Goal: Information Seeking & Learning: Learn about a topic

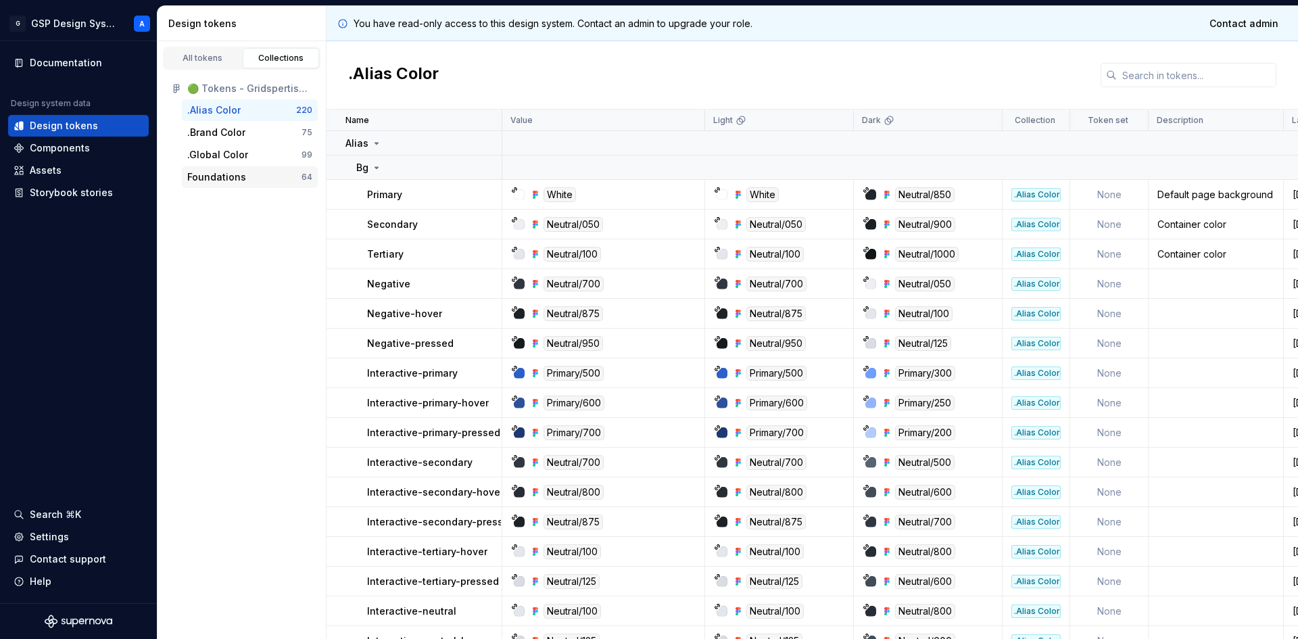
click at [222, 175] on div "Foundations" at bounding box center [216, 177] width 59 height 14
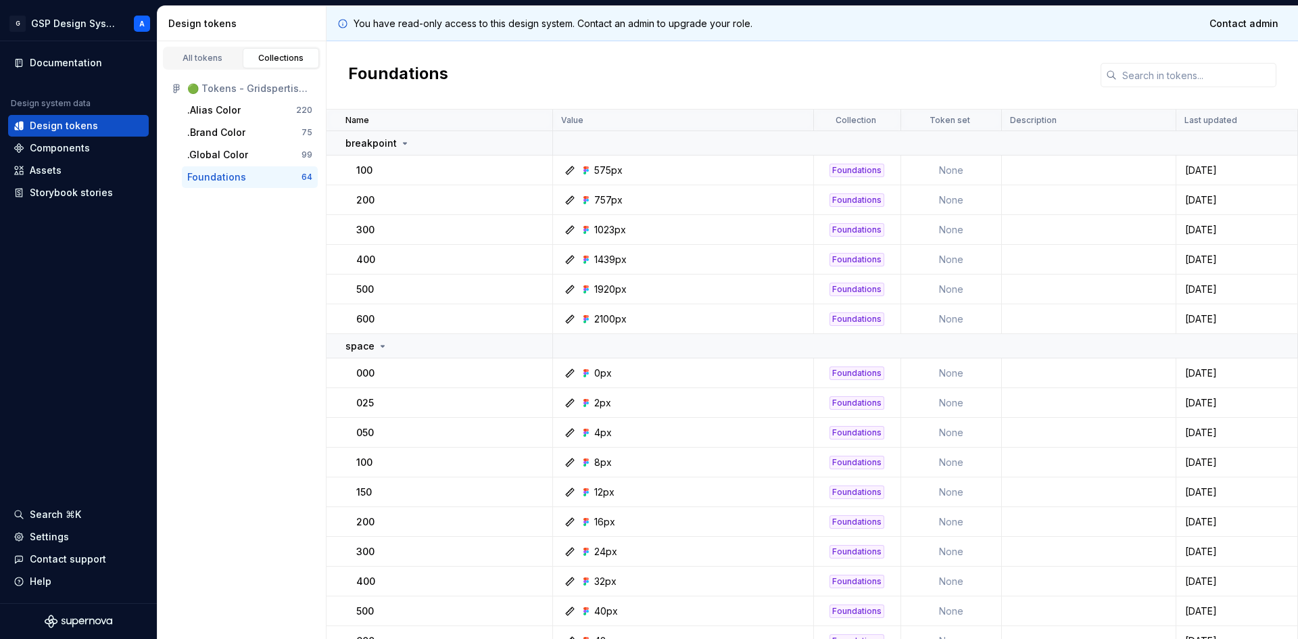
click at [208, 245] on div "All tokens Collections 🟢 Tokens - Gridspertise DS .Alias Color 220 .Brand Color…" at bounding box center [242, 340] width 169 height 598
click at [230, 113] on div ".Alias Color" at bounding box center [213, 110] width 53 height 14
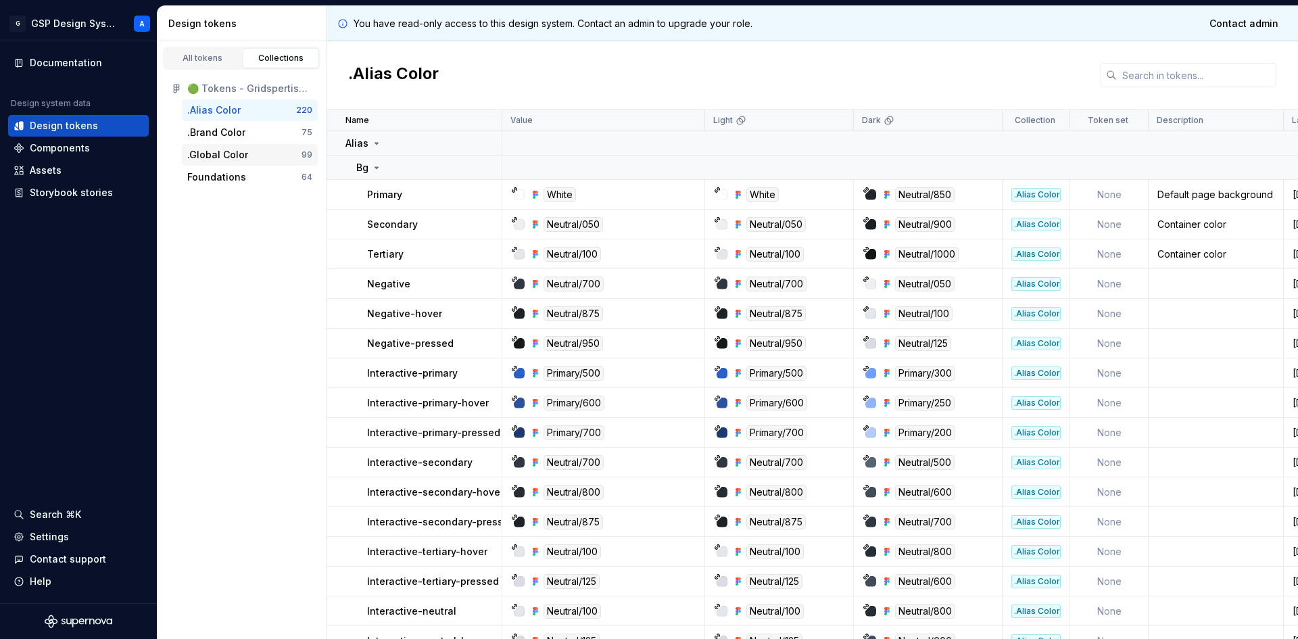
click at [223, 149] on div ".Global Color" at bounding box center [217, 155] width 61 height 14
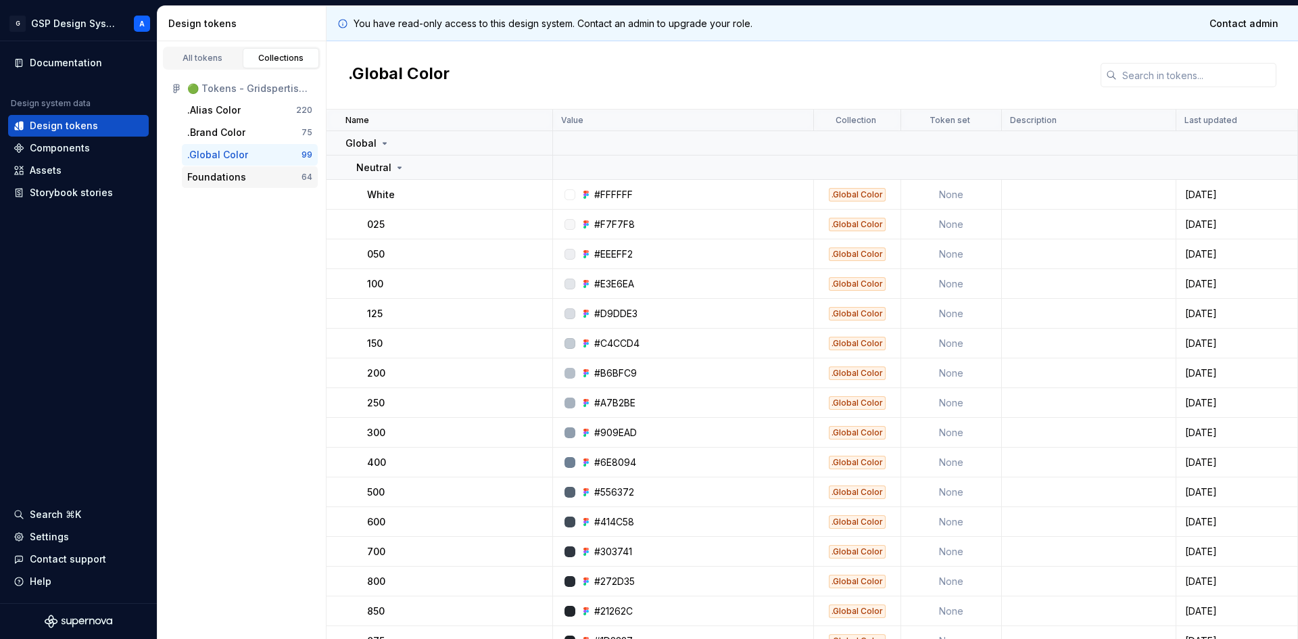
click at [220, 168] on div "Foundations 64" at bounding box center [250, 177] width 136 height 22
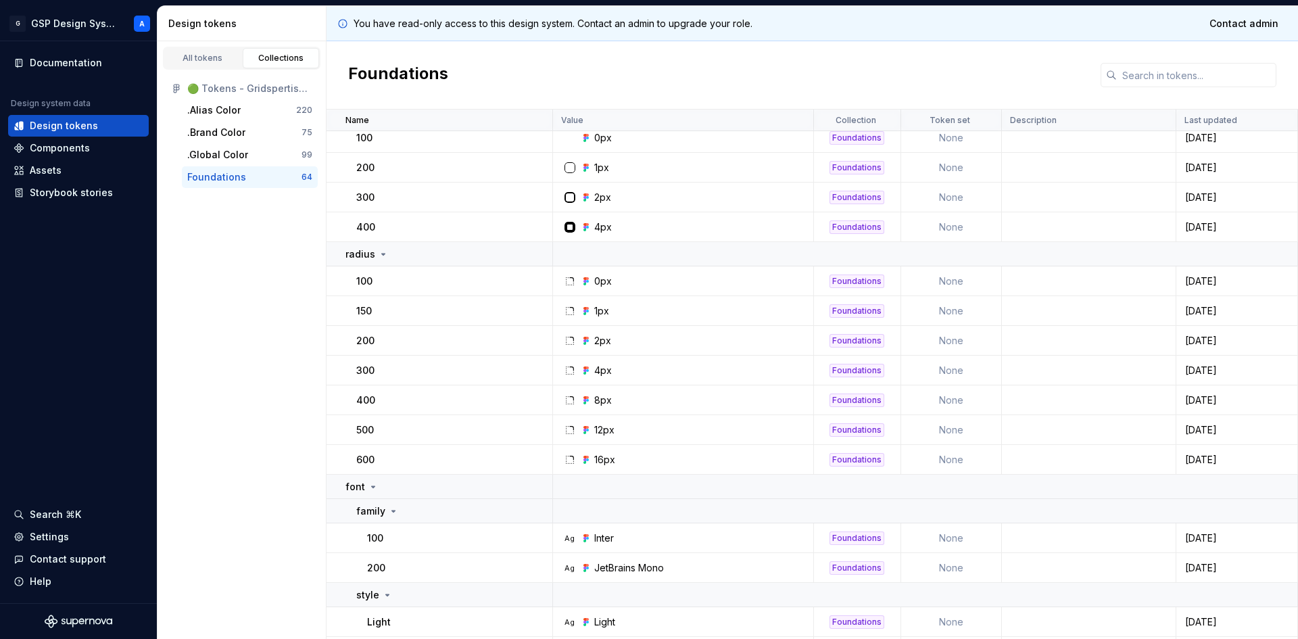
scroll to position [1615, 0]
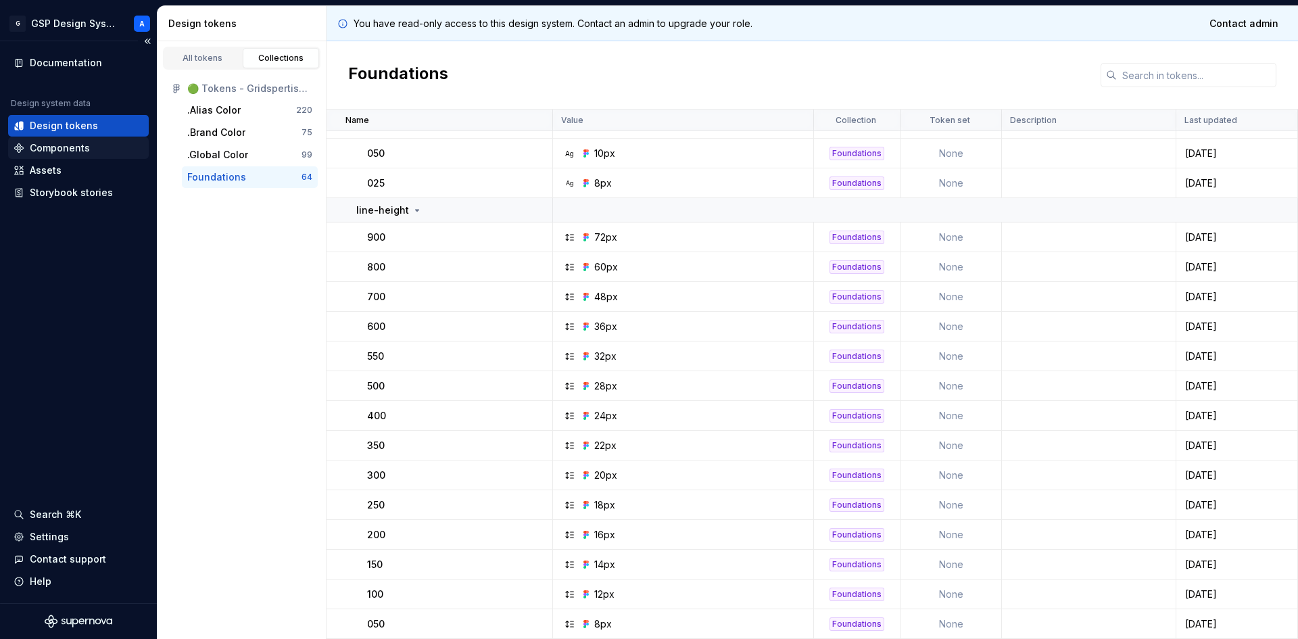
click at [66, 153] on div "Components" at bounding box center [60, 148] width 60 height 14
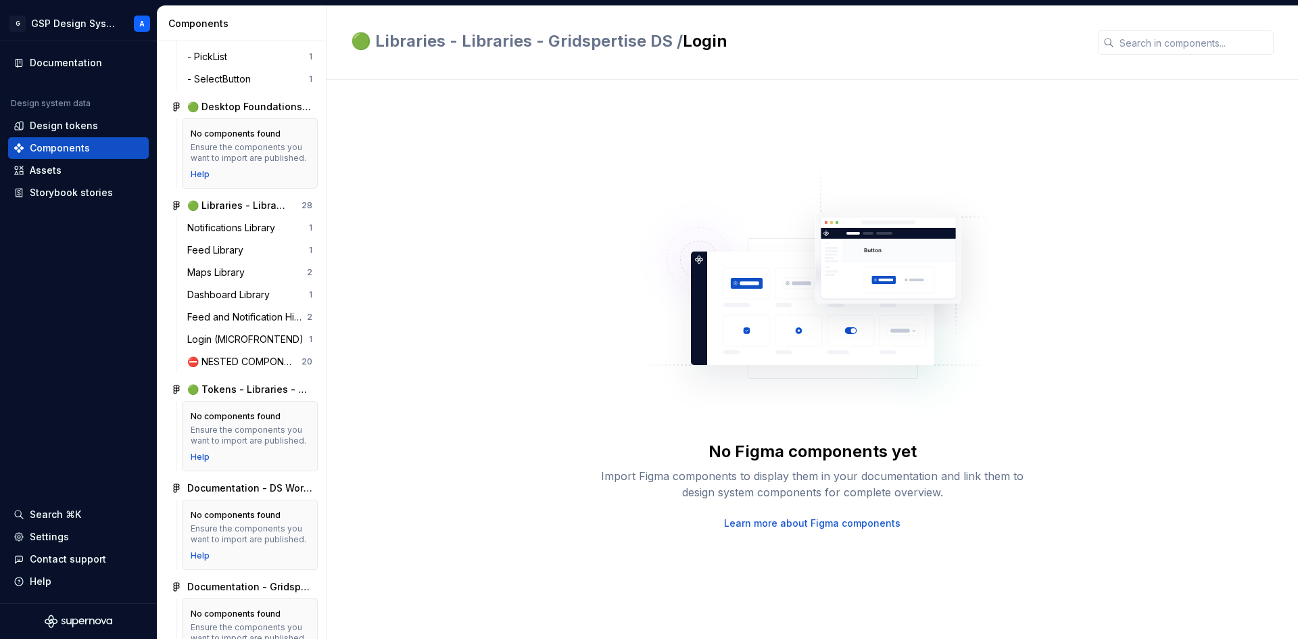
scroll to position [1710, 0]
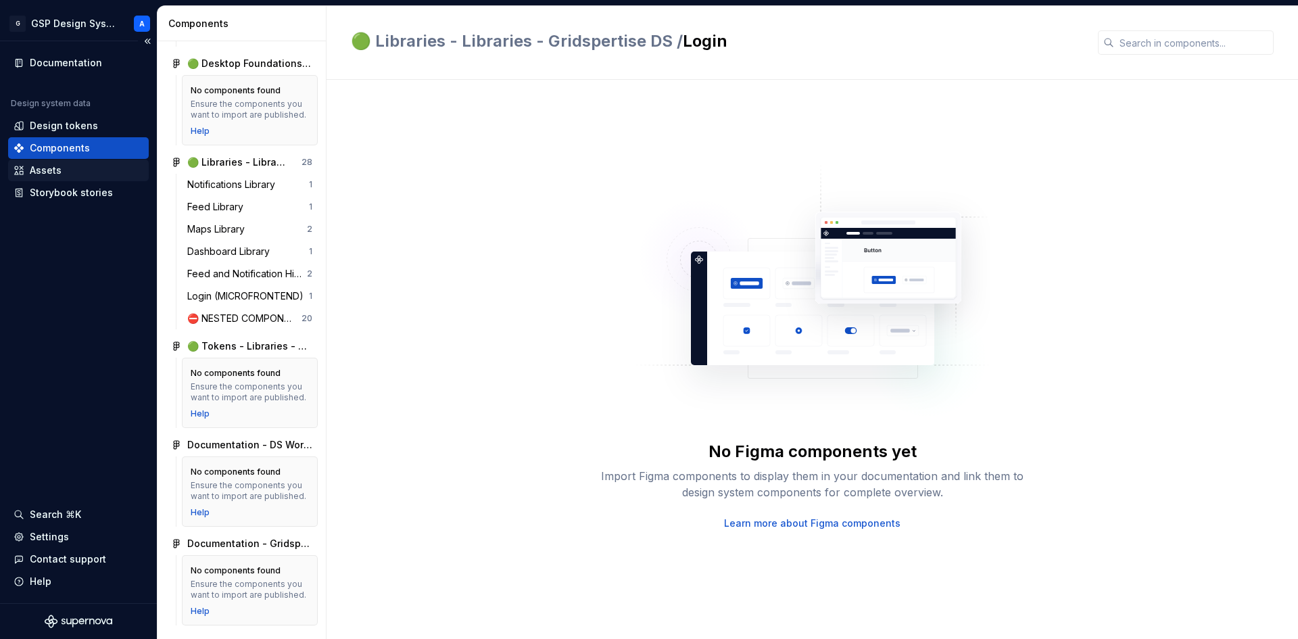
click at [74, 172] on div "Assets" at bounding box center [79, 171] width 130 height 14
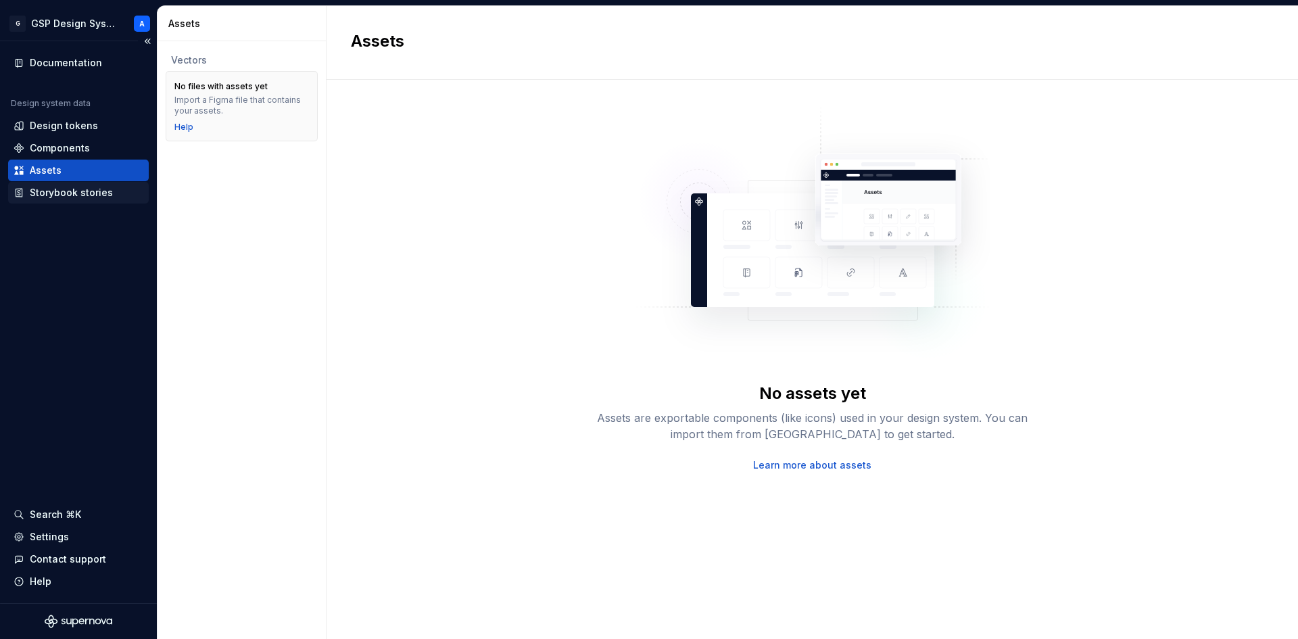
click at [87, 190] on div "Storybook stories" at bounding box center [71, 193] width 83 height 14
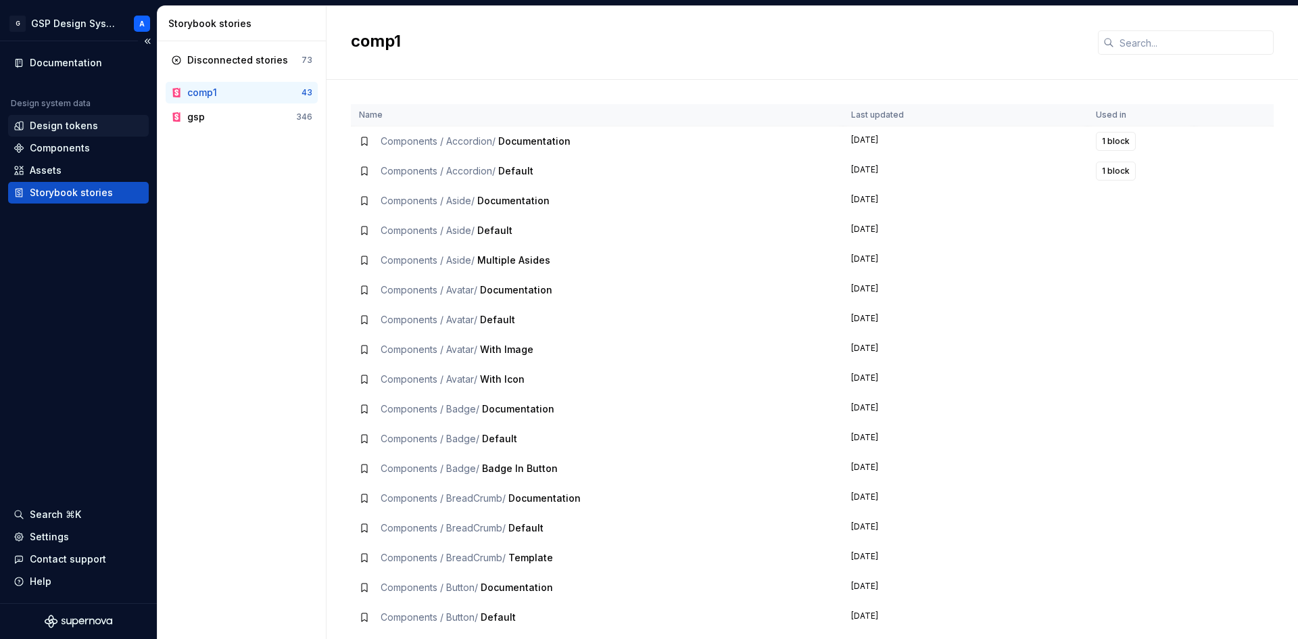
click at [77, 120] on div "Design tokens" at bounding box center [64, 126] width 68 height 14
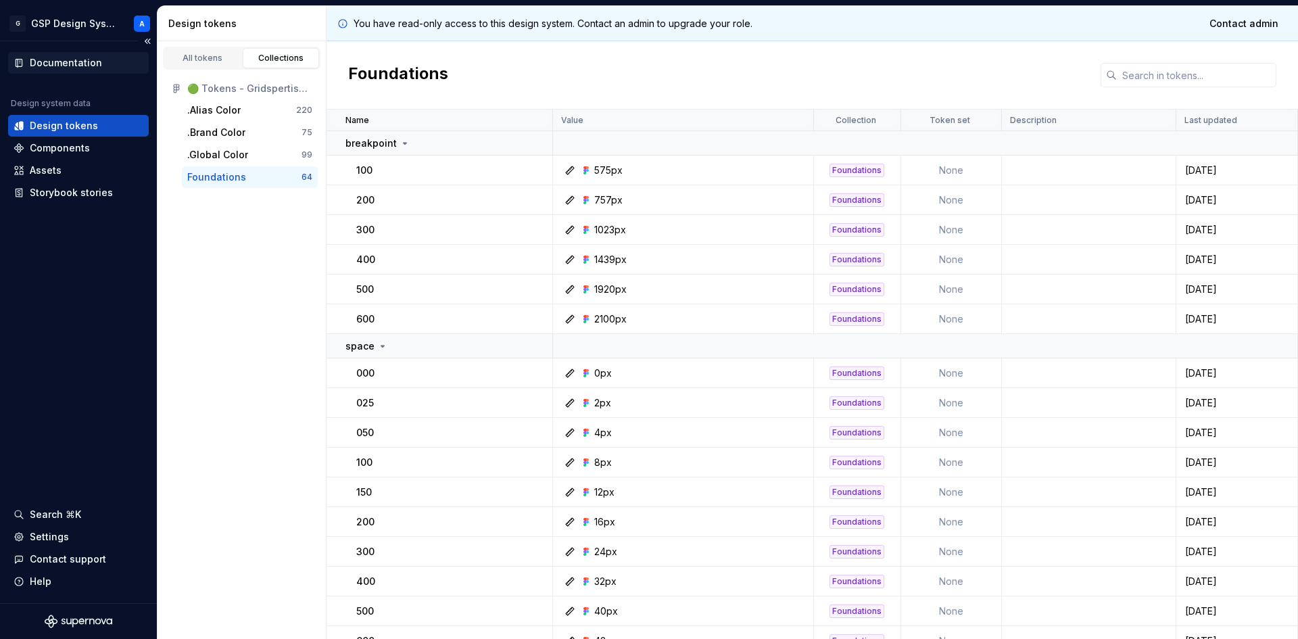
click at [57, 61] on div "Documentation" at bounding box center [66, 63] width 72 height 14
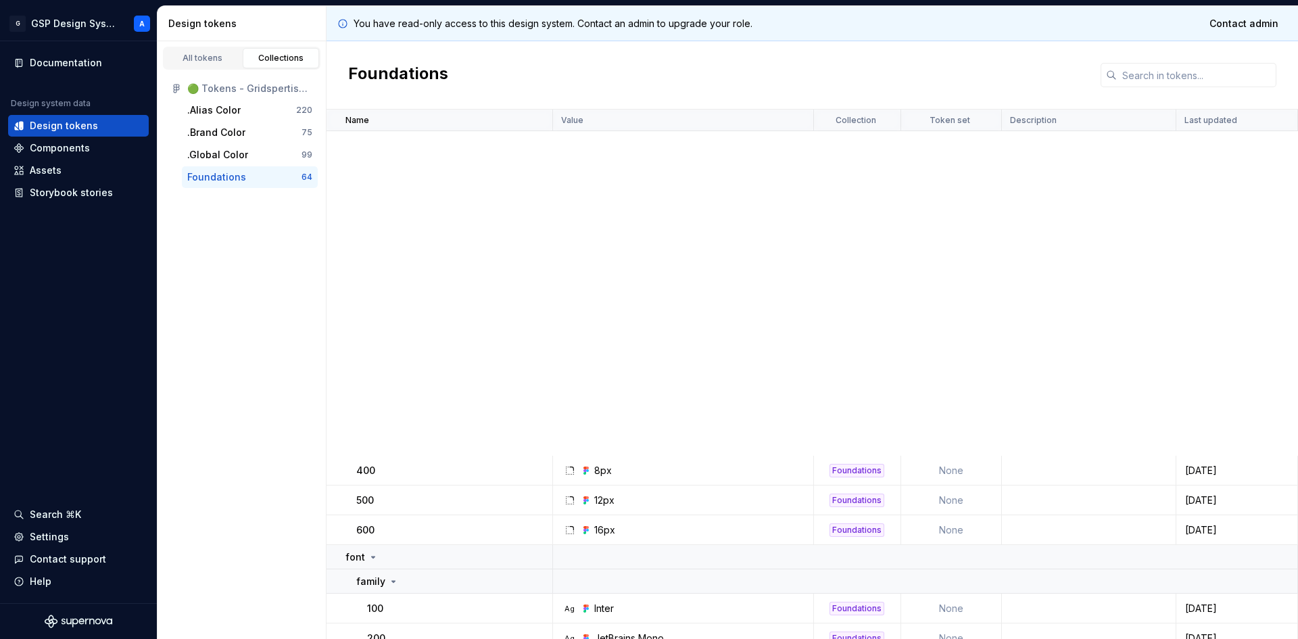
scroll to position [1615, 0]
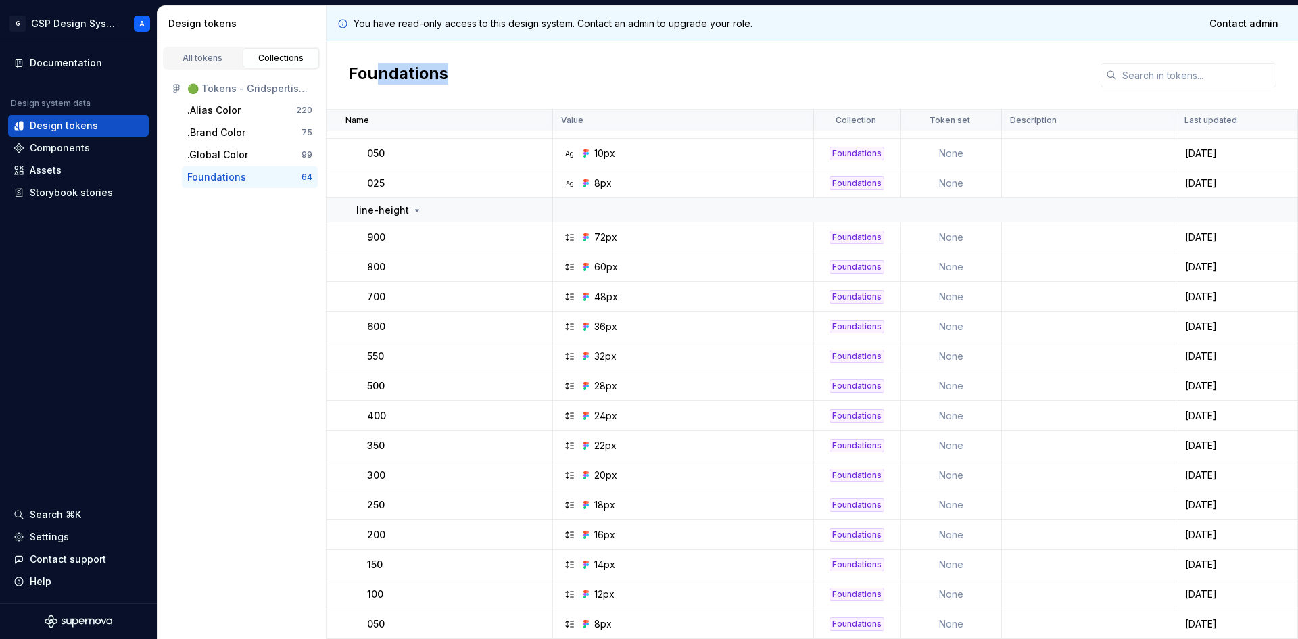
drag, startPoint x: 443, startPoint y: 75, endPoint x: 379, endPoint y: 75, distance: 63.6
click at [379, 75] on h2 "Foundations" at bounding box center [398, 75] width 100 height 24
click at [376, 76] on h2 "Foundations" at bounding box center [398, 75] width 100 height 24
click at [475, 78] on div "Foundations" at bounding box center [813, 75] width 972 height 68
drag, startPoint x: 475, startPoint y: 78, endPoint x: 342, endPoint y: 74, distance: 133.2
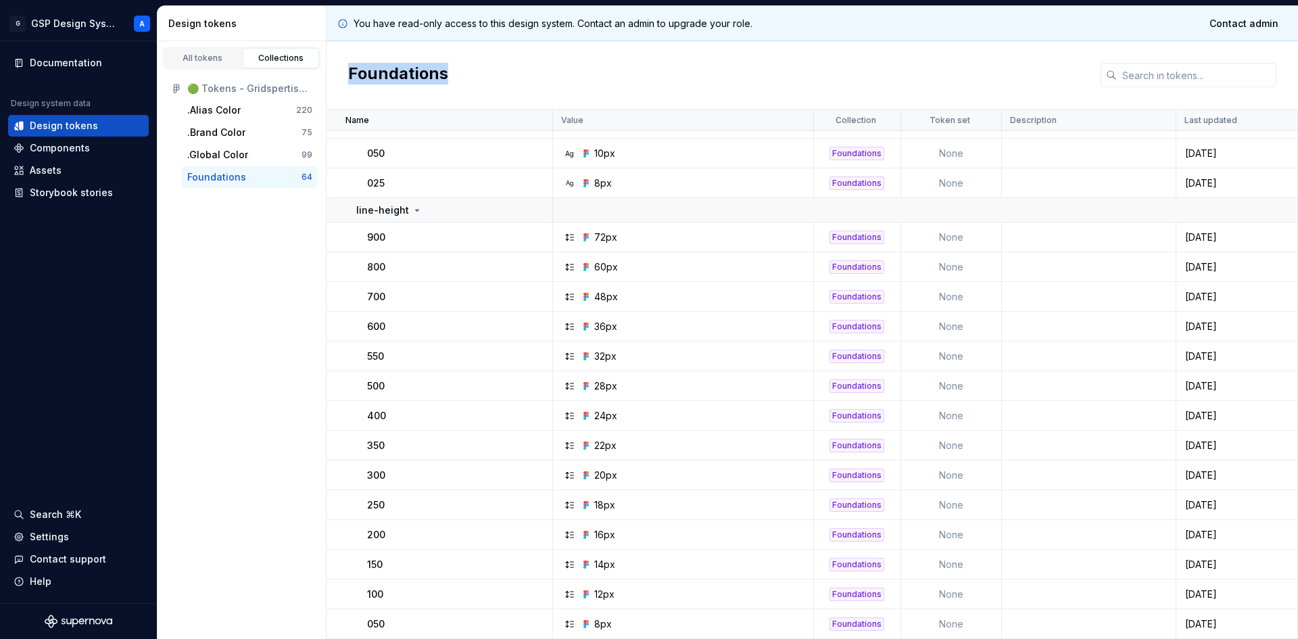
click at [342, 74] on div "Foundations" at bounding box center [813, 75] width 972 height 68
click at [343, 73] on div "Foundations" at bounding box center [813, 75] width 972 height 68
click at [81, 150] on div "Components" at bounding box center [60, 148] width 60 height 14
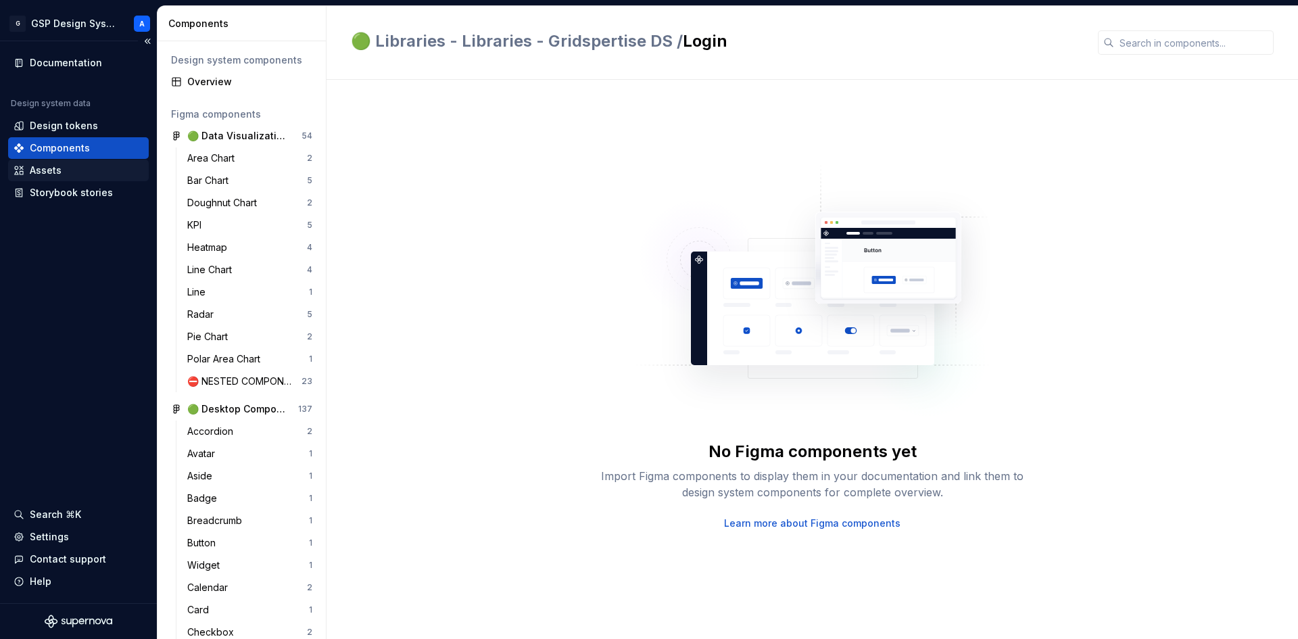
click at [75, 171] on div "Assets" at bounding box center [79, 171] width 130 height 14
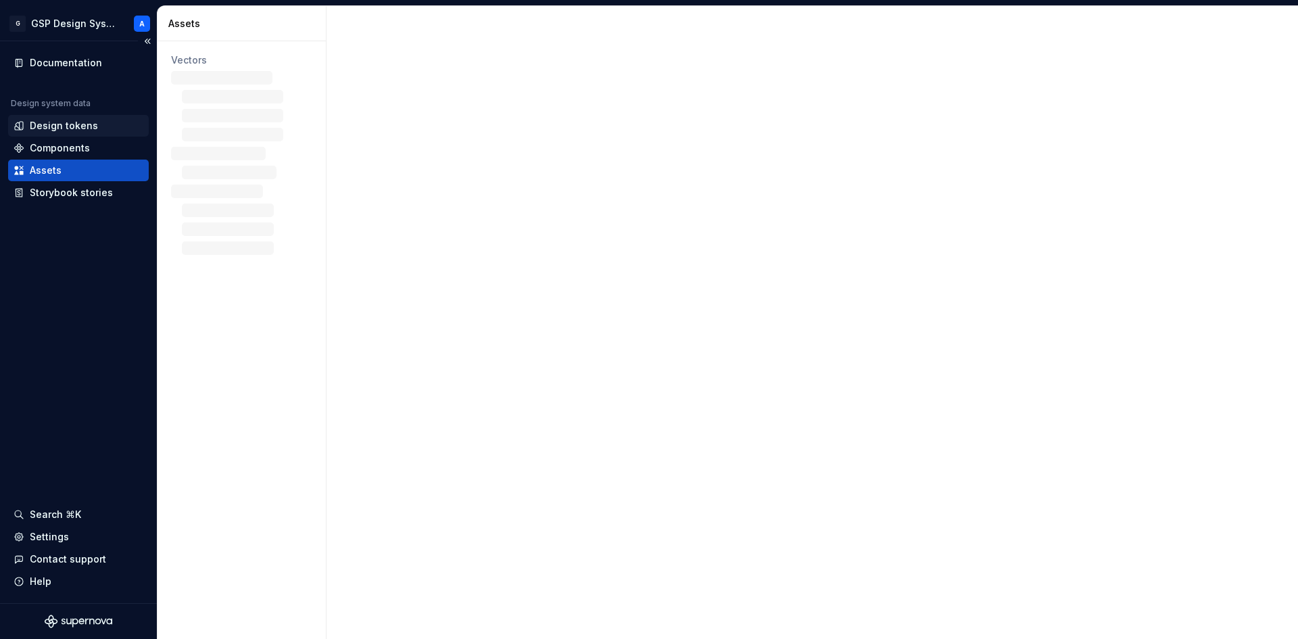
click at [77, 133] on div "Design tokens" at bounding box center [78, 126] width 141 height 22
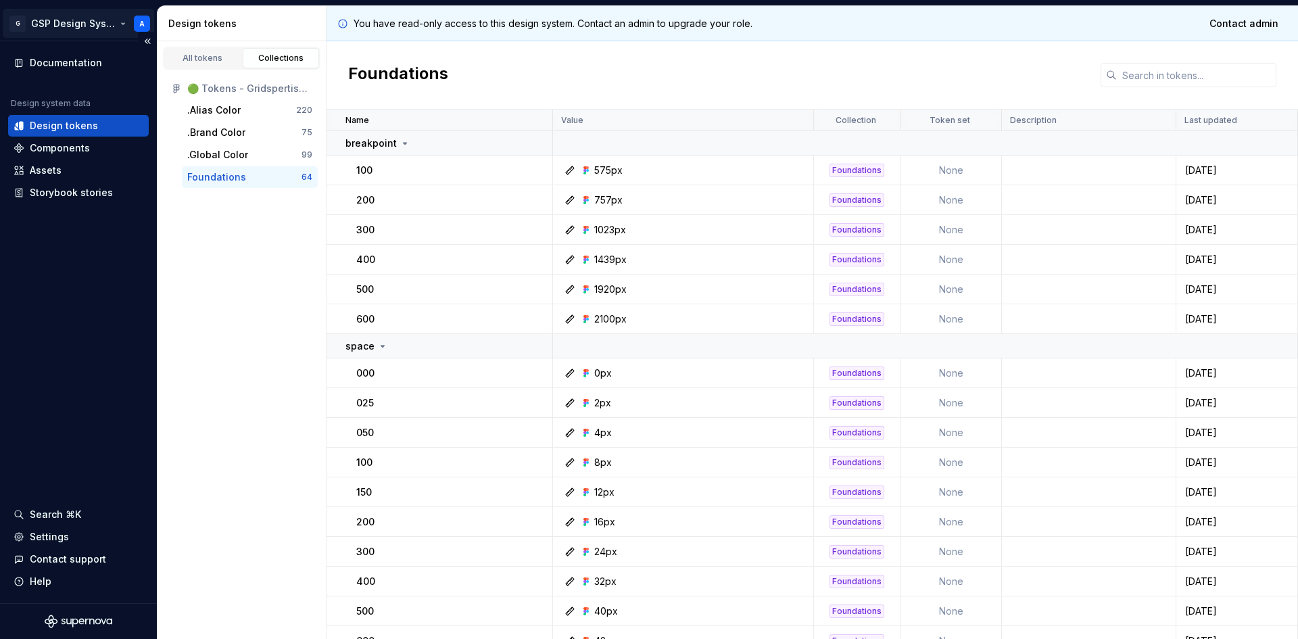
click at [102, 24] on html "G GSP Design System A Documentation Design system data Design tokens Components…" at bounding box center [649, 319] width 1298 height 639
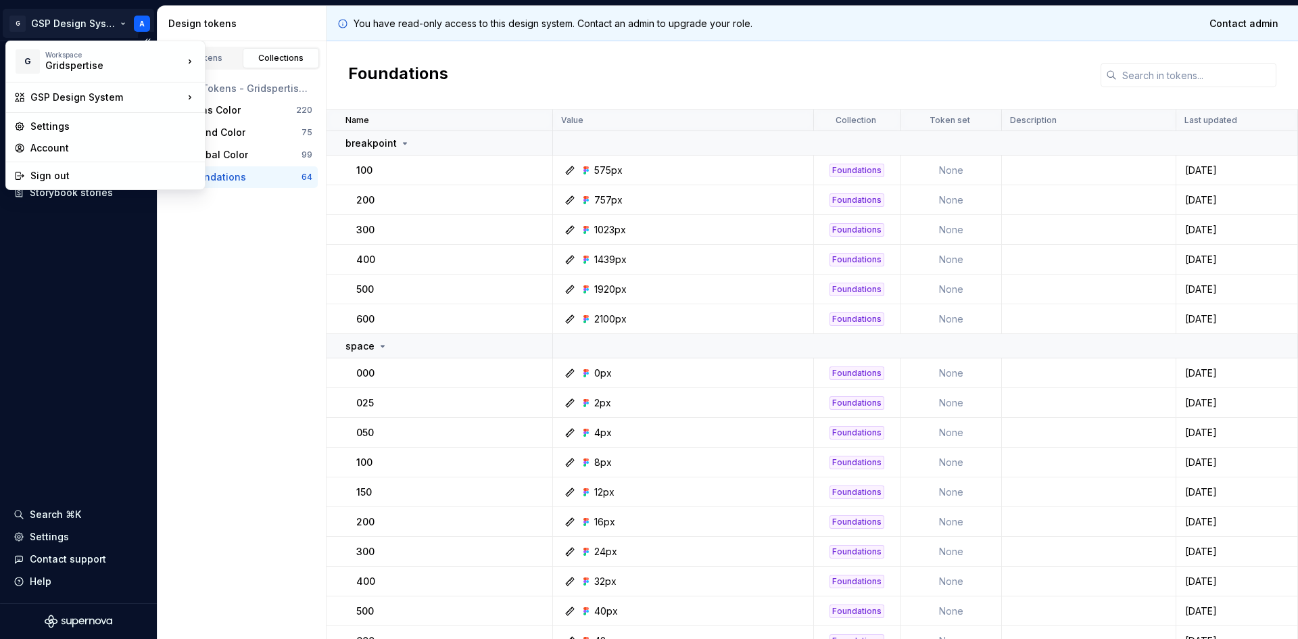
click at [102, 24] on html "G GSP Design System A Documentation Design system data Design tokens Components…" at bounding box center [649, 319] width 1298 height 639
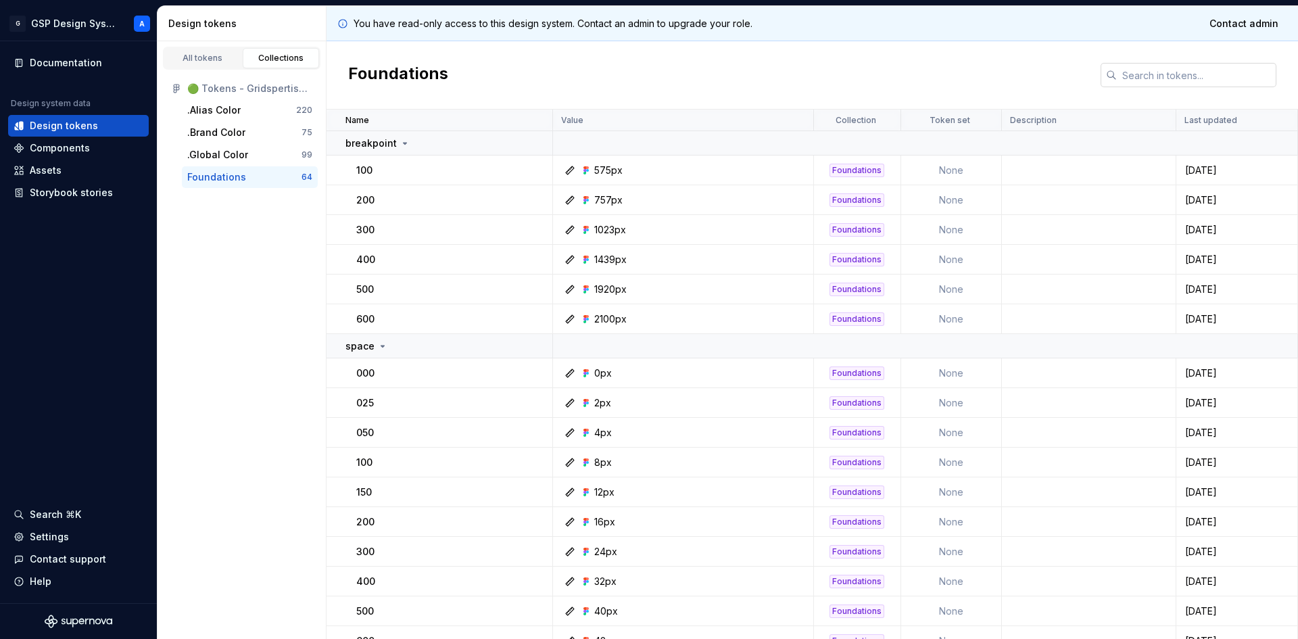
click at [1181, 82] on input "text" at bounding box center [1197, 75] width 160 height 24
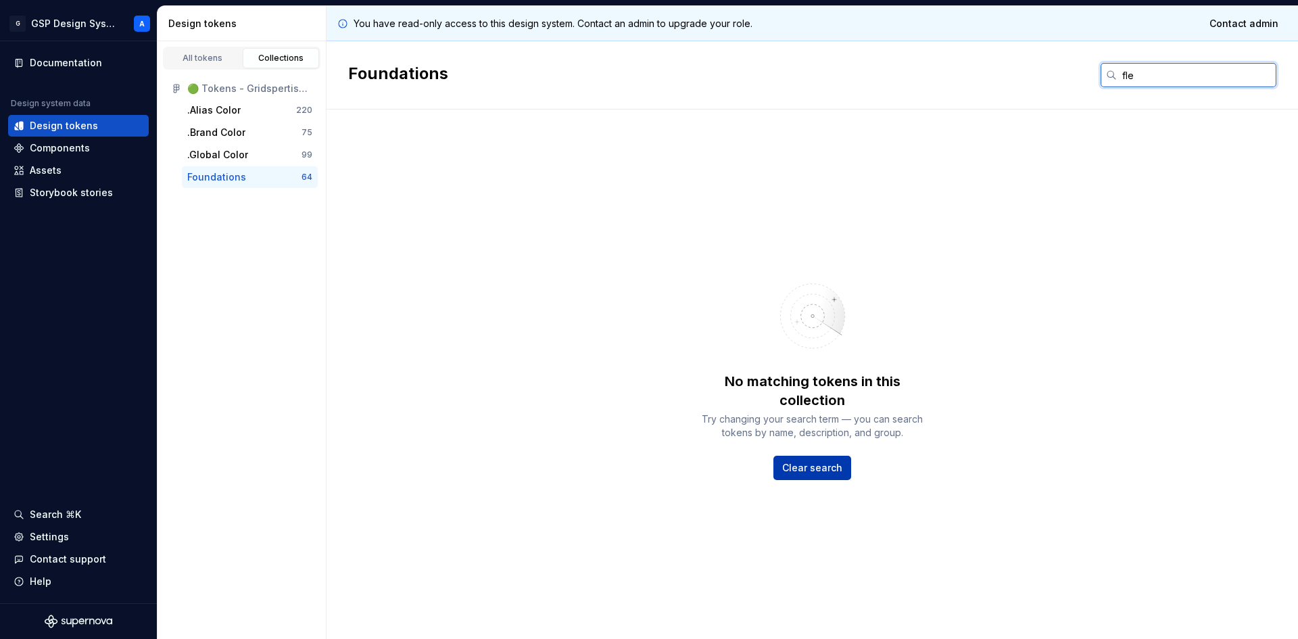
type input "fle"
click at [792, 461] on span "Clear search" at bounding box center [812, 468] width 60 height 14
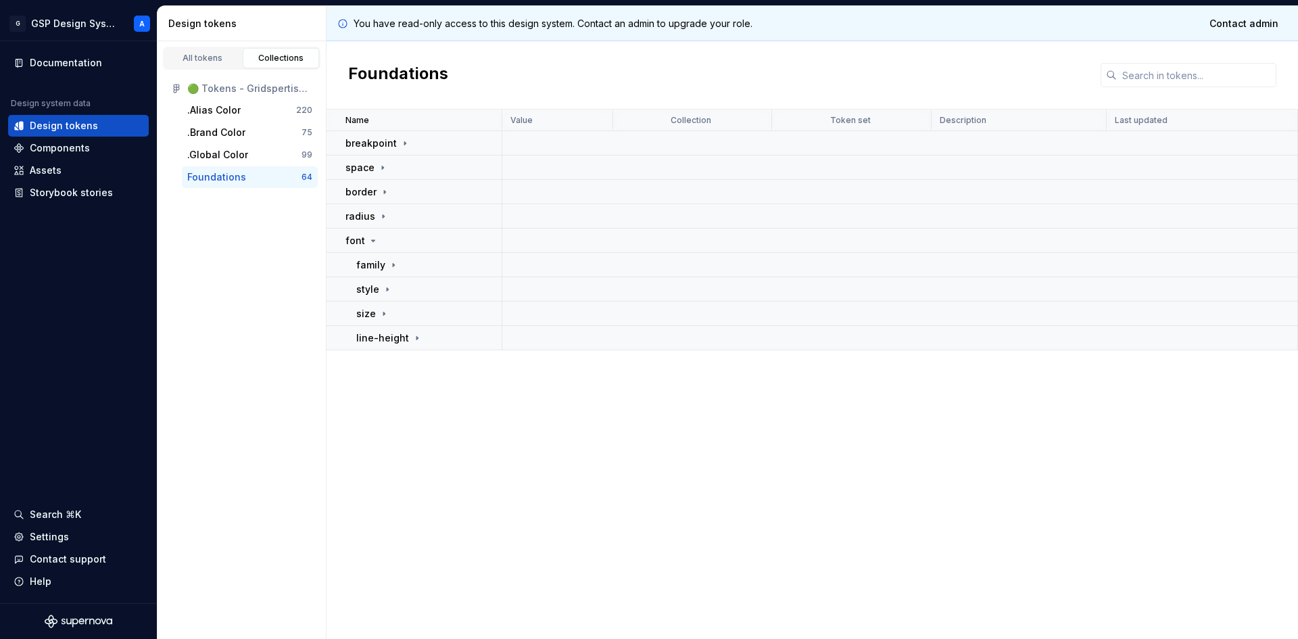
click at [268, 59] on div "Collections" at bounding box center [281, 58] width 68 height 11
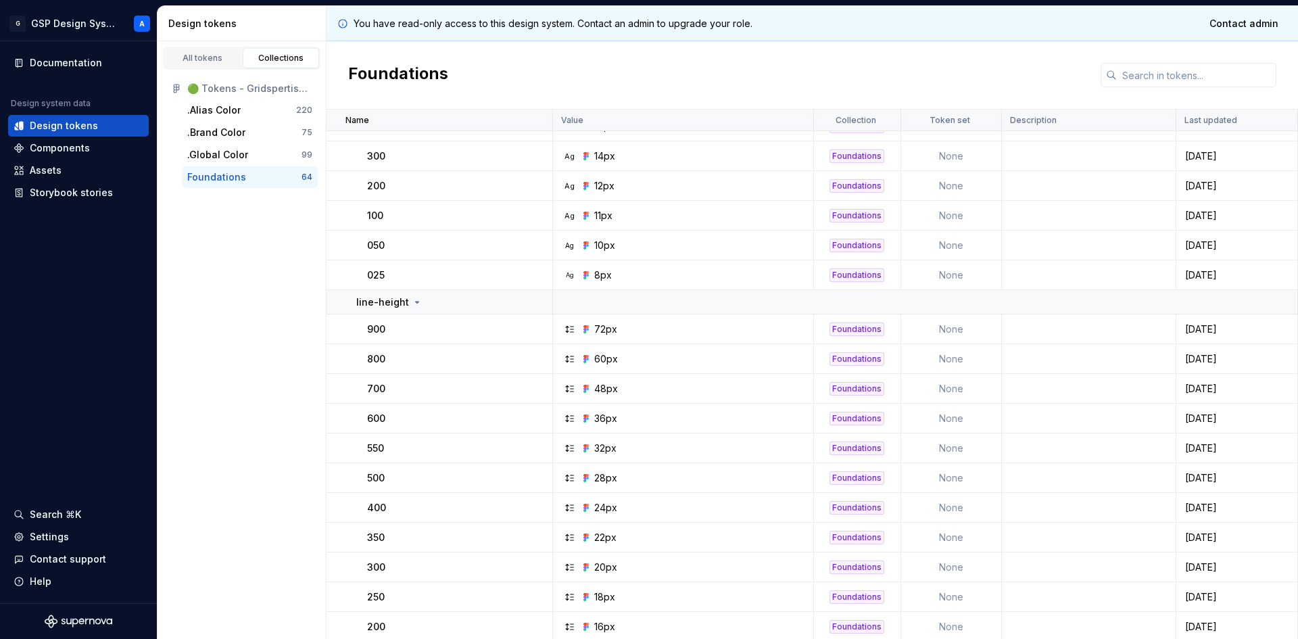
scroll to position [1615, 0]
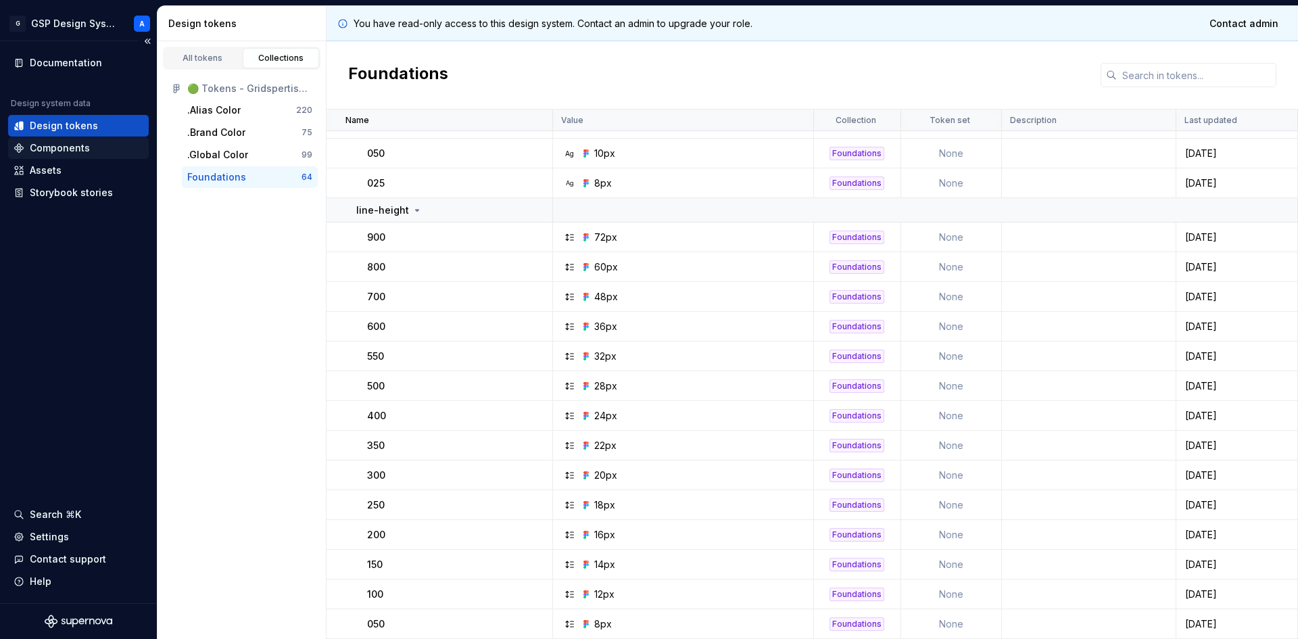
click at [71, 149] on div "Components" at bounding box center [60, 148] width 60 height 14
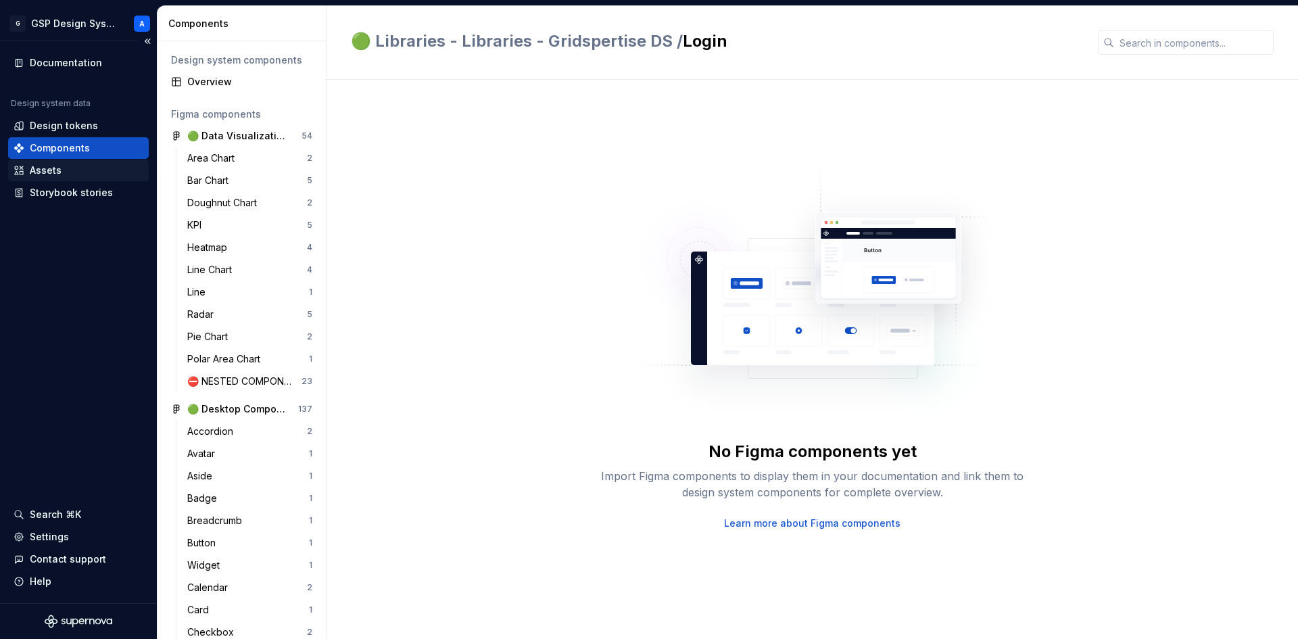
click at [65, 166] on div "Assets" at bounding box center [79, 171] width 130 height 14
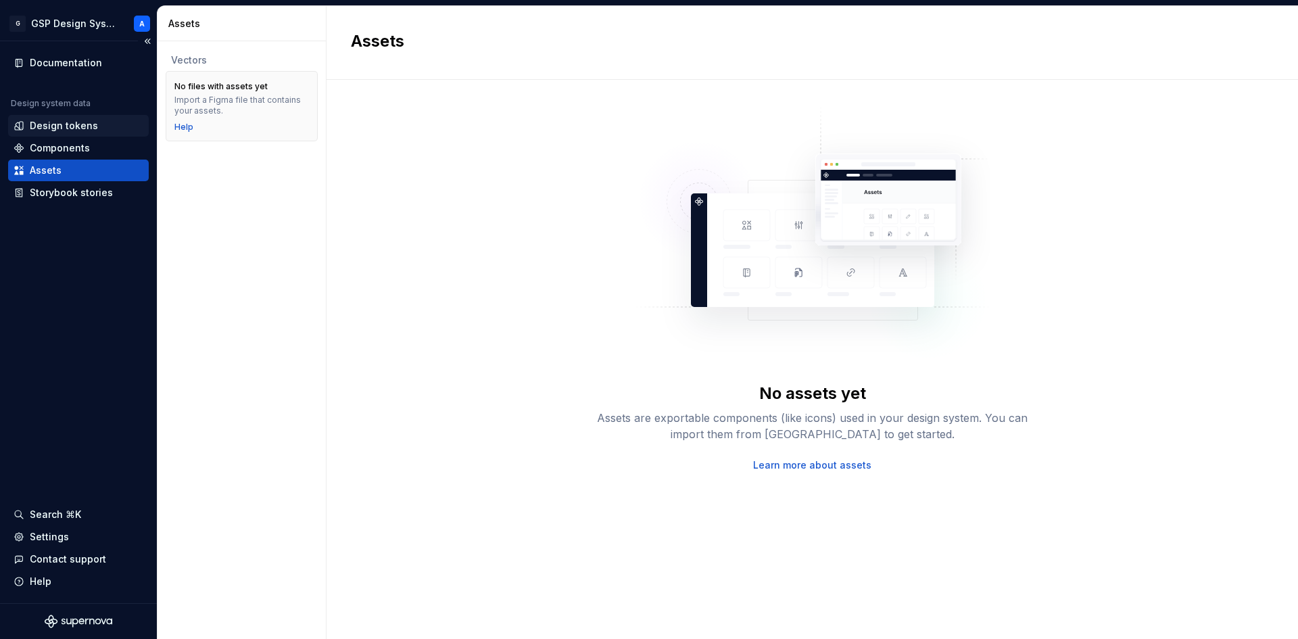
click at [71, 133] on div "Design tokens" at bounding box center [78, 126] width 141 height 22
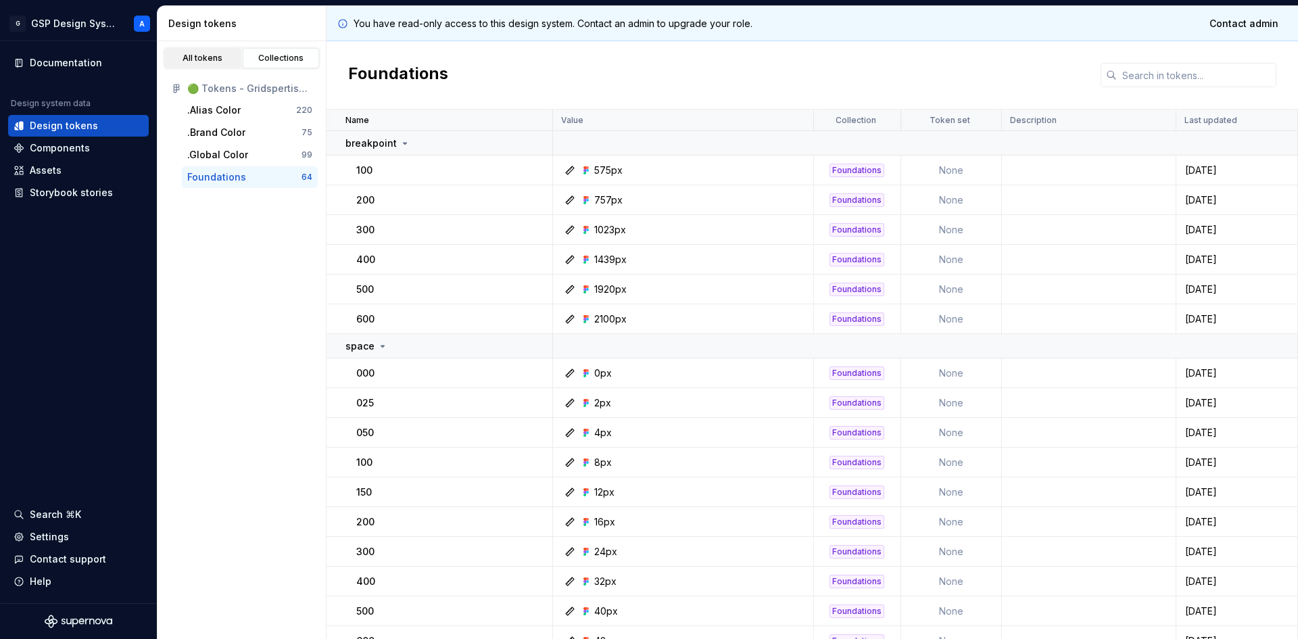
click at [235, 63] on div "All tokens" at bounding box center [203, 58] width 68 height 11
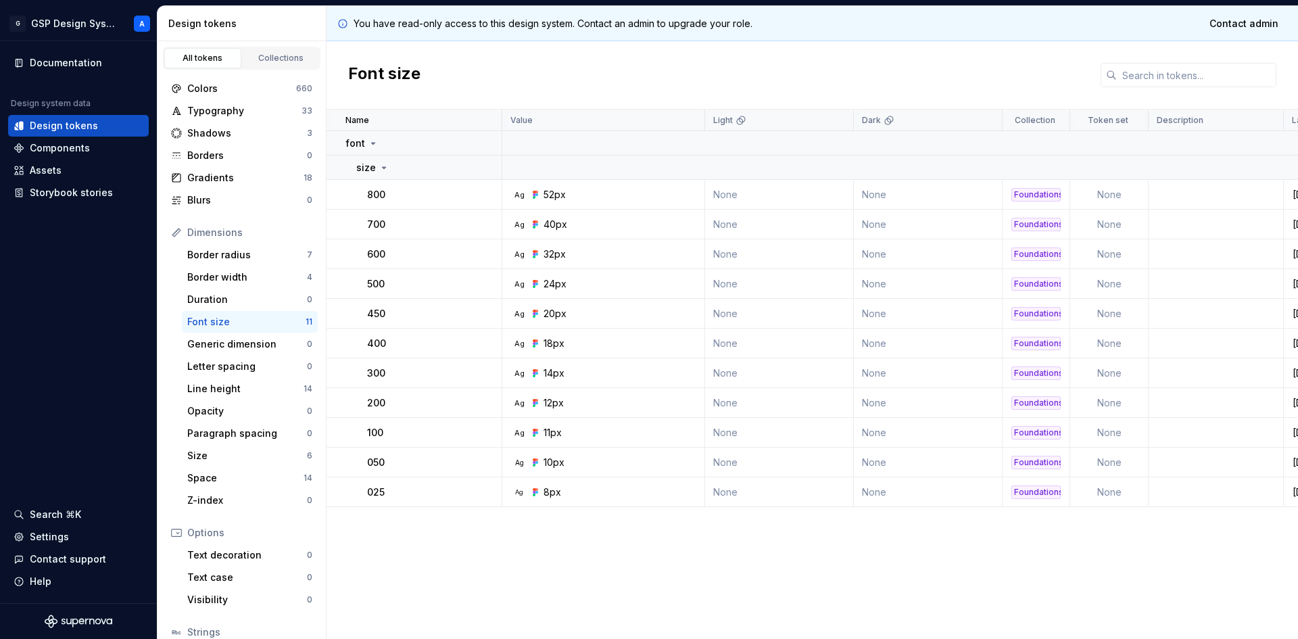
click at [577, 60] on div "Font size" at bounding box center [813, 75] width 972 height 68
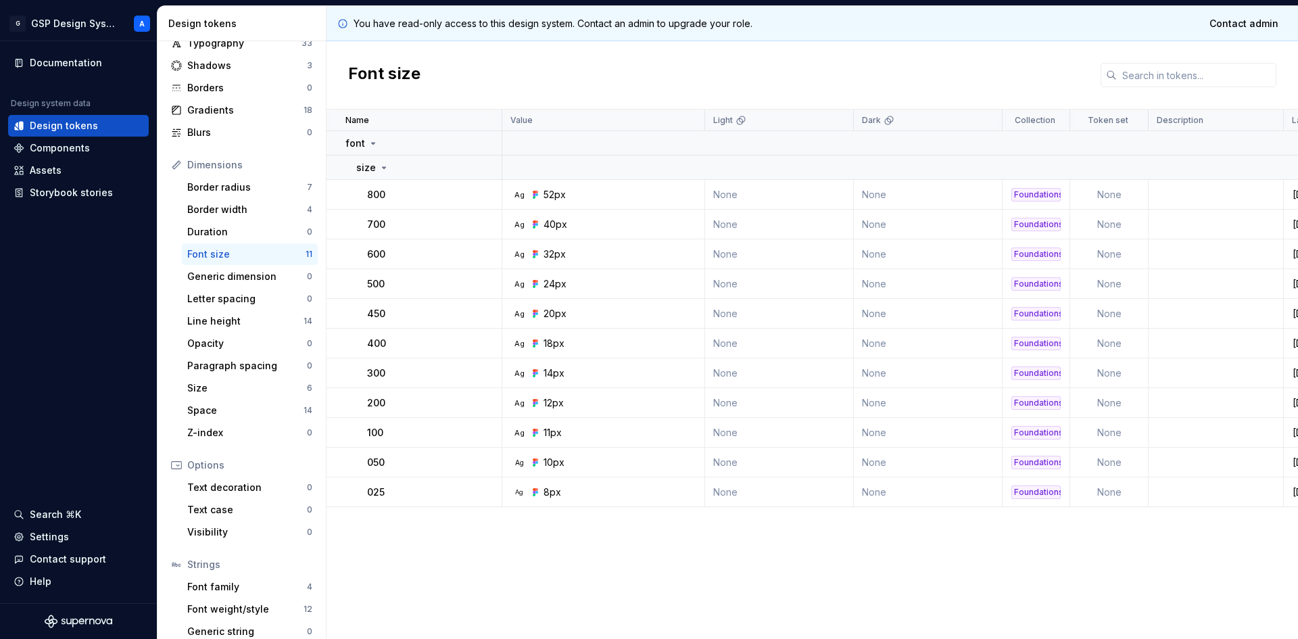
scroll to position [101, 0]
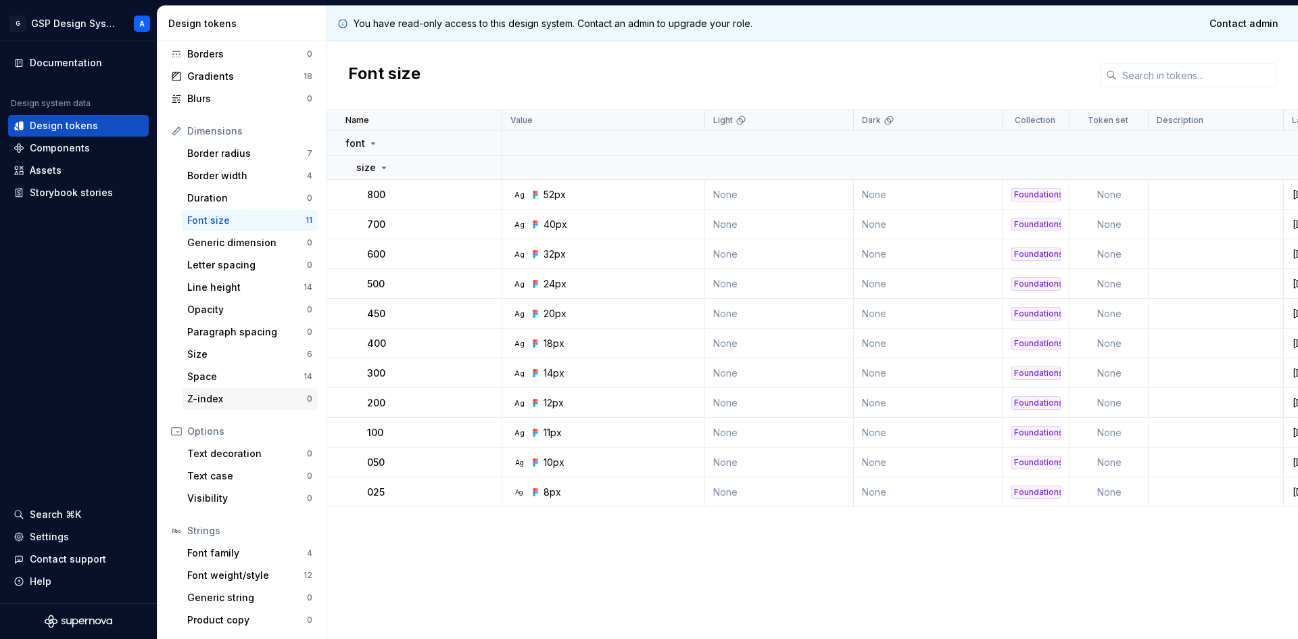
click at [218, 401] on div "Z-index" at bounding box center [247, 399] width 120 height 14
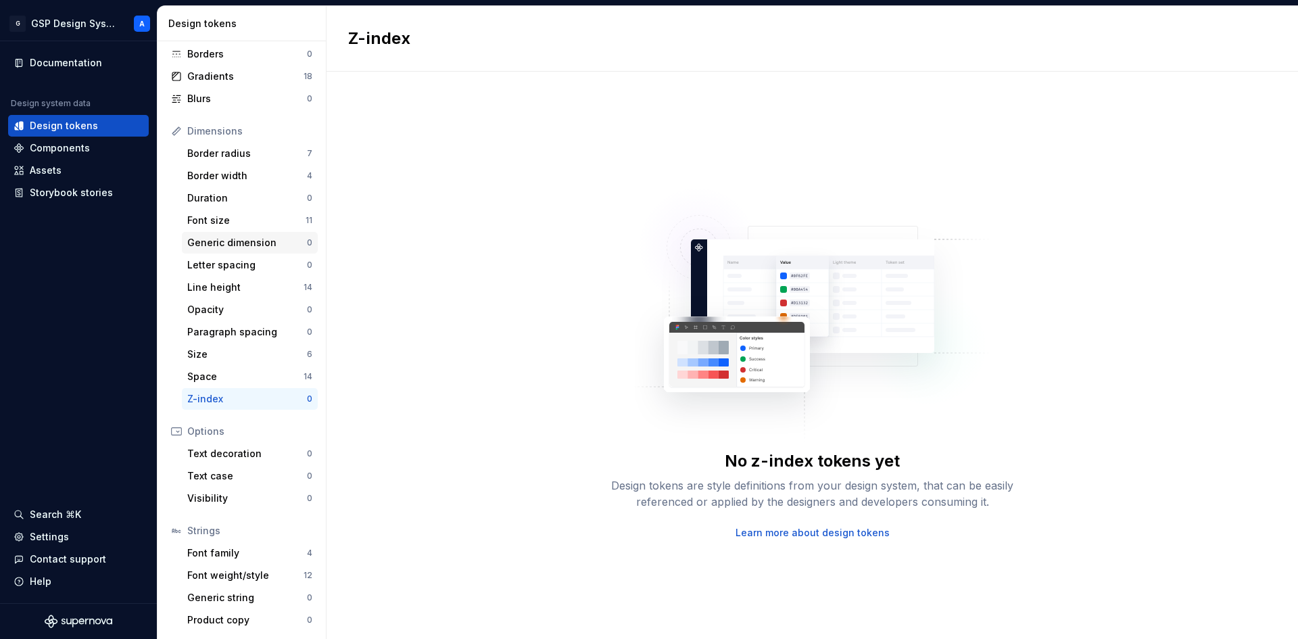
click at [237, 244] on div "Generic dimension" at bounding box center [247, 243] width 120 height 14
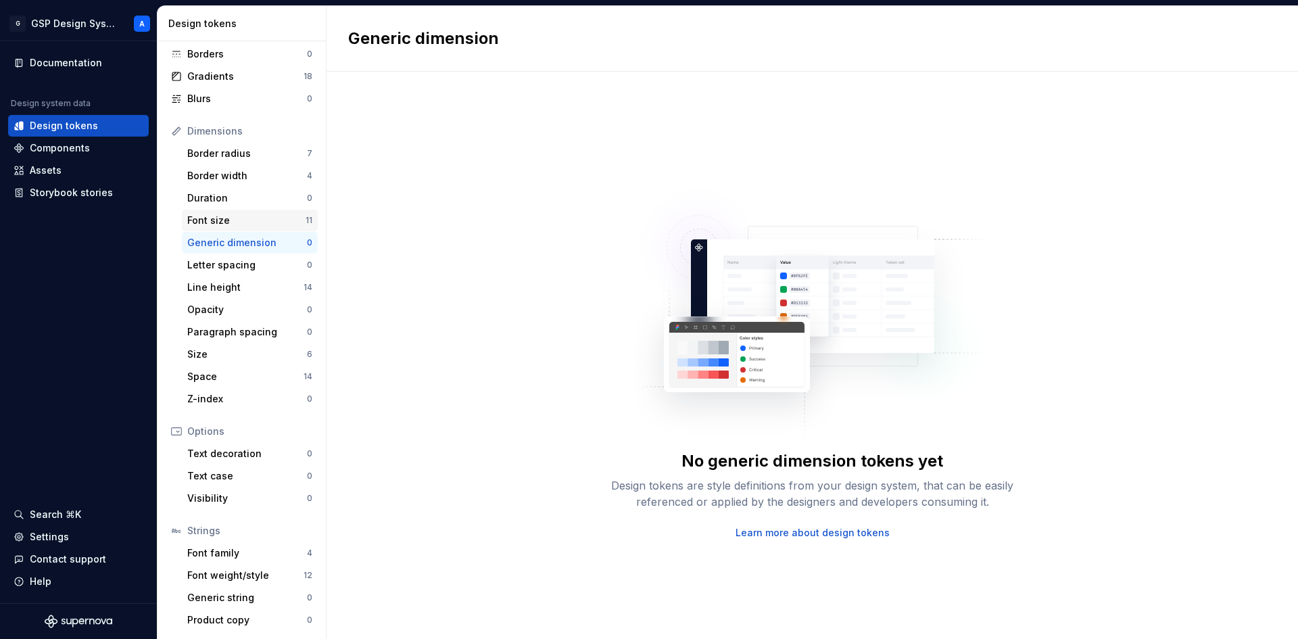
click at [209, 220] on div "Font size" at bounding box center [246, 221] width 118 height 14
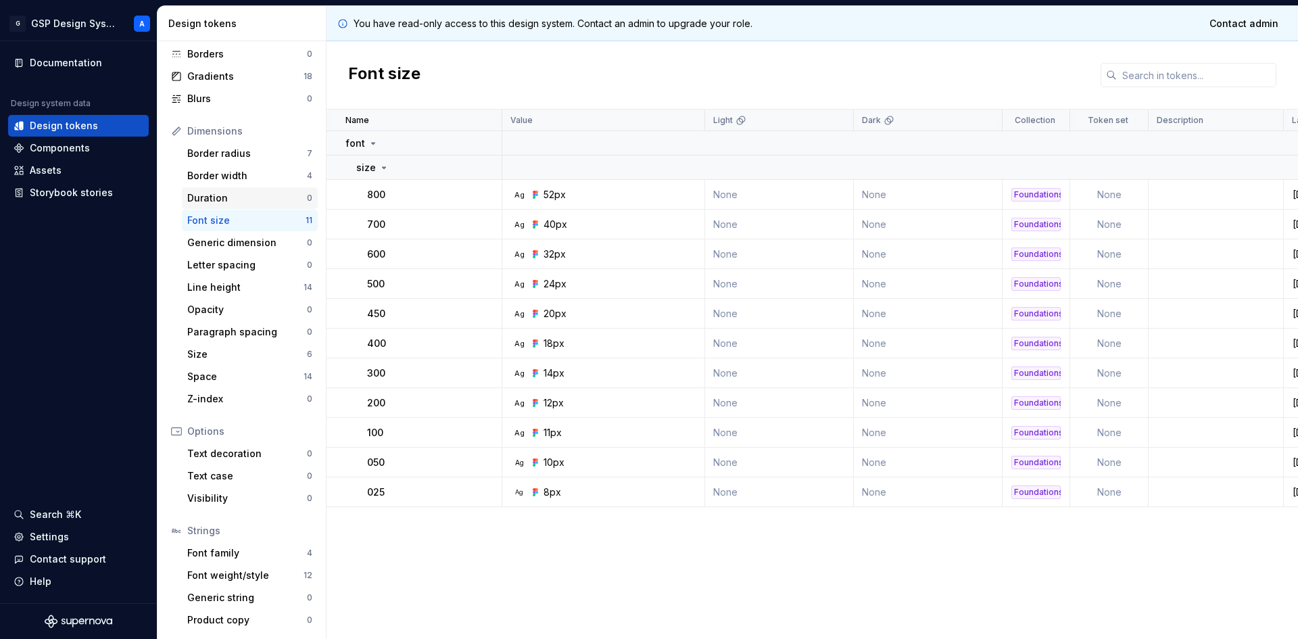
click at [218, 191] on div "Duration 0" at bounding box center [250, 198] width 136 height 22
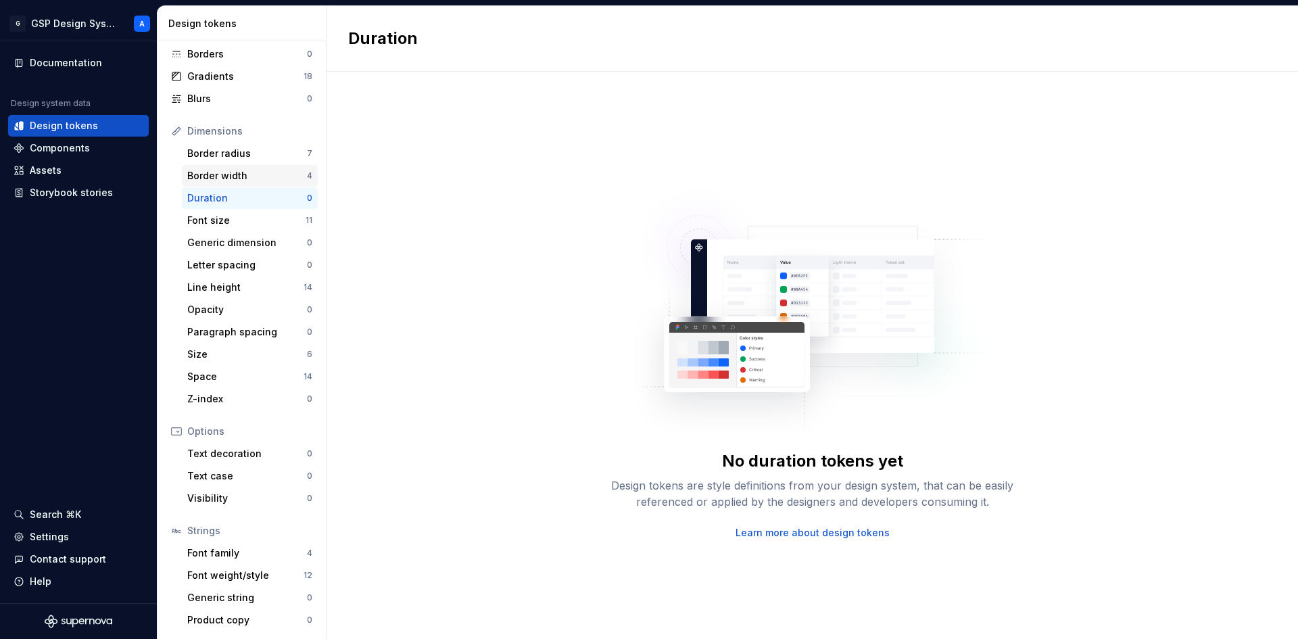
click at [225, 173] on div "Border width" at bounding box center [247, 176] width 120 height 14
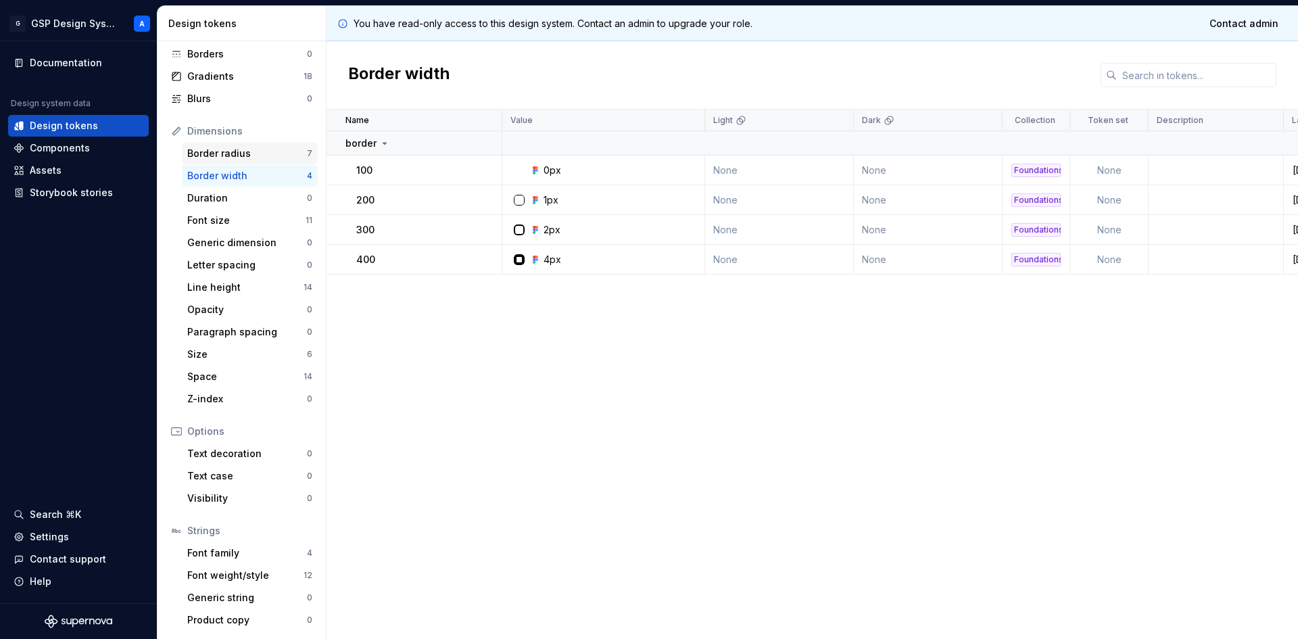
click at [232, 156] on div "Border radius" at bounding box center [247, 154] width 120 height 14
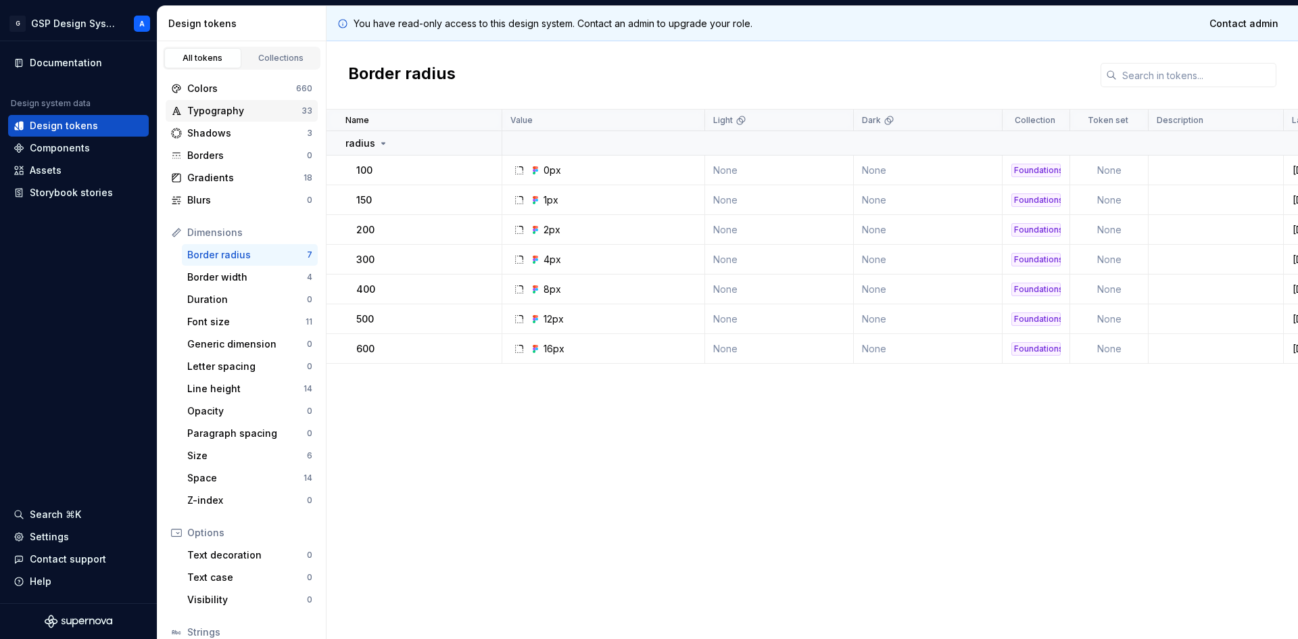
click at [237, 112] on div "Typography" at bounding box center [244, 111] width 114 height 14
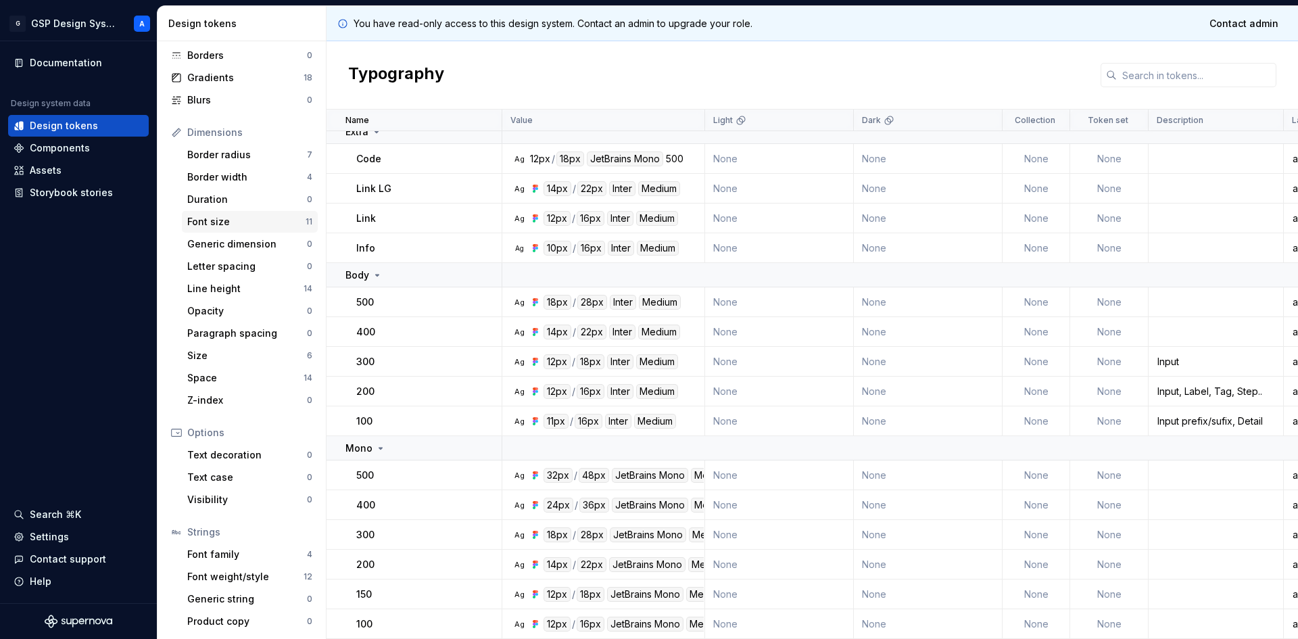
scroll to position [101, 0]
click at [230, 454] on div "Text decoration" at bounding box center [247, 454] width 120 height 14
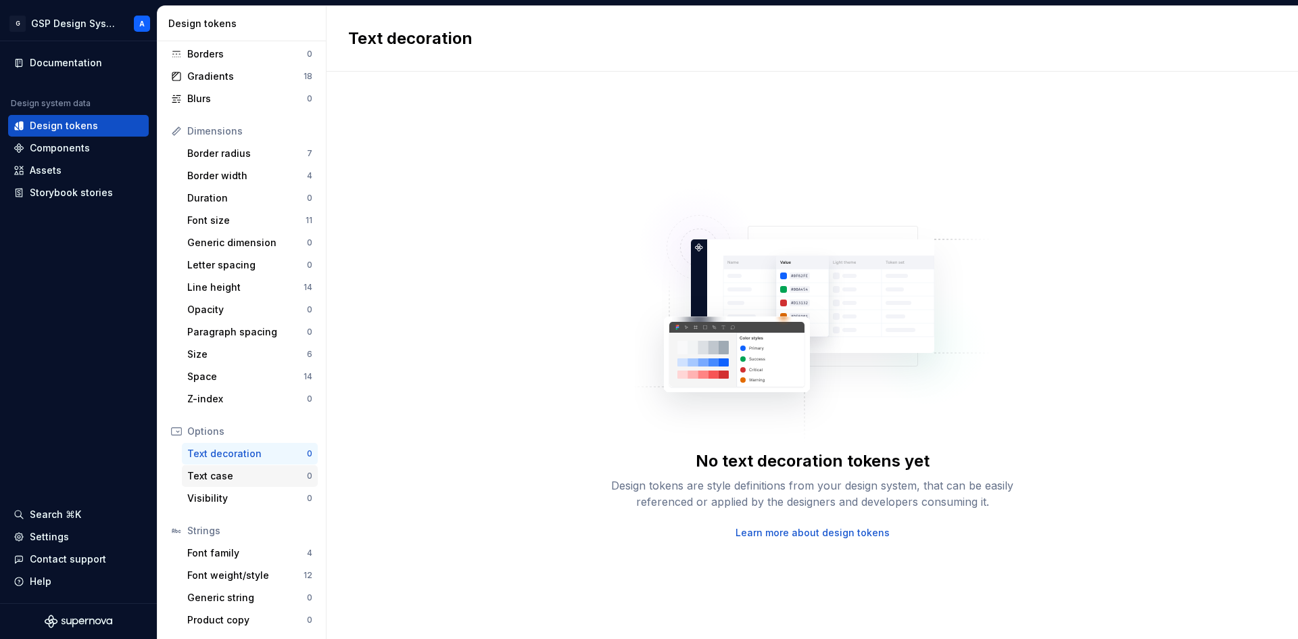
click at [216, 472] on div "Text case" at bounding box center [247, 476] width 120 height 14
click at [209, 489] on div "Visibility 0" at bounding box center [250, 498] width 136 height 22
click at [204, 555] on div "Font family" at bounding box center [247, 553] width 120 height 14
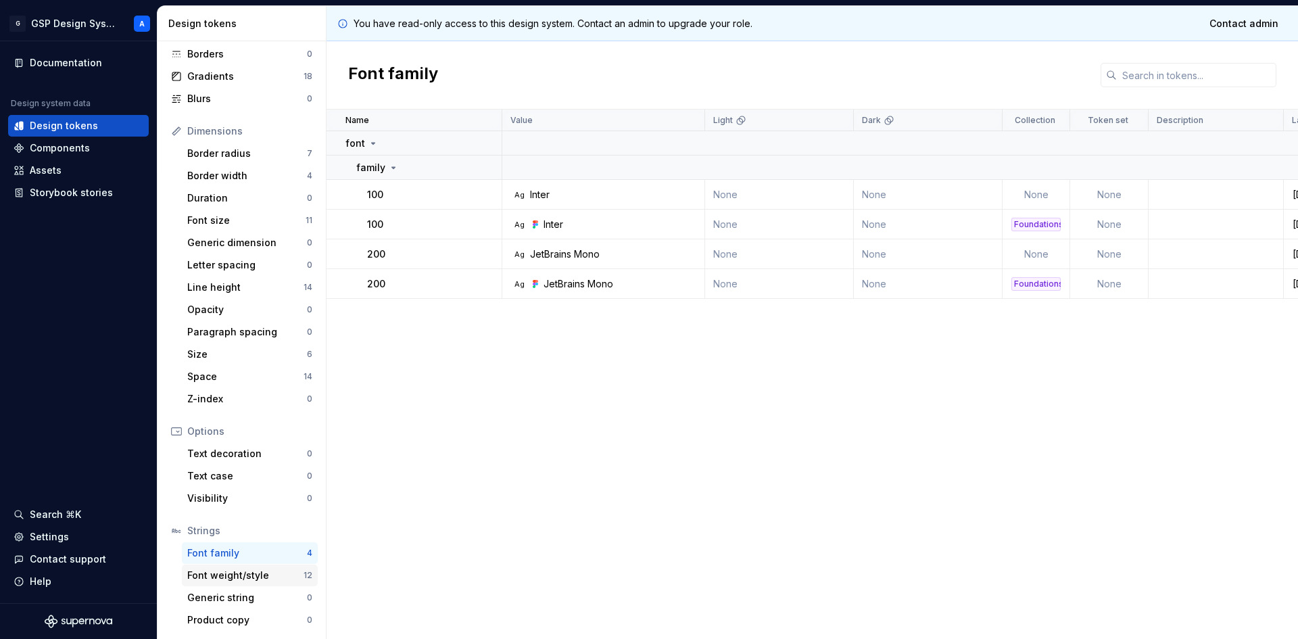
click at [208, 572] on div "Font weight/style" at bounding box center [245, 576] width 116 height 14
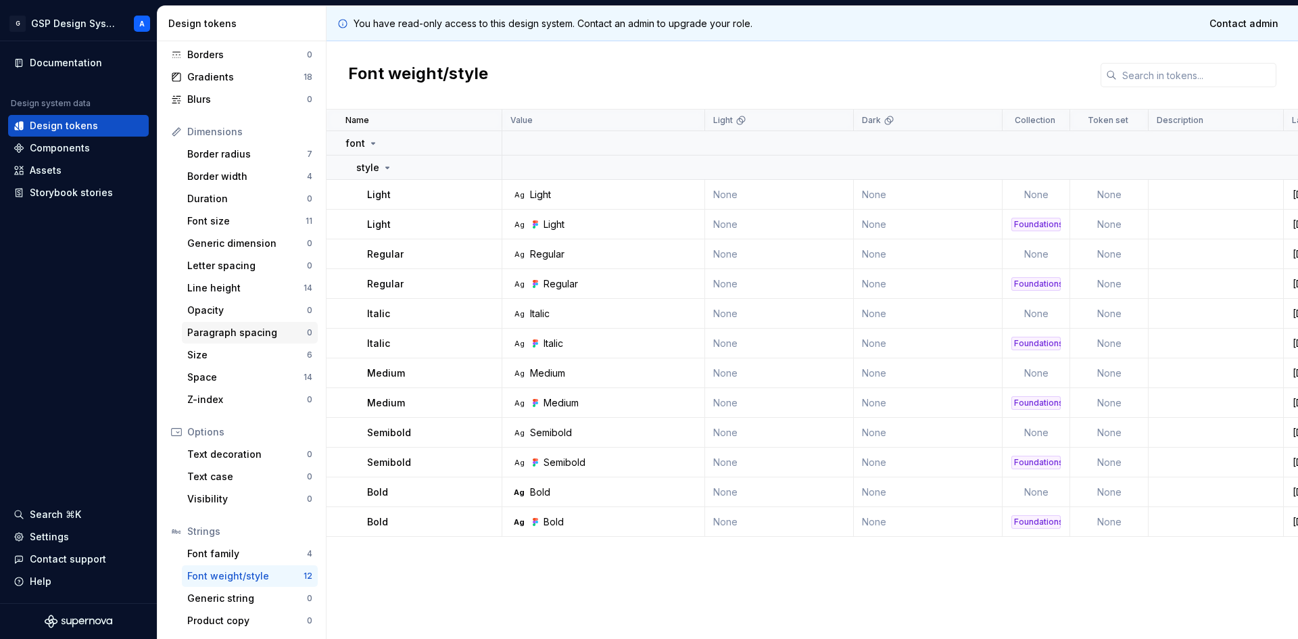
scroll to position [101, 0]
